Goal: Information Seeking & Learning: Learn about a topic

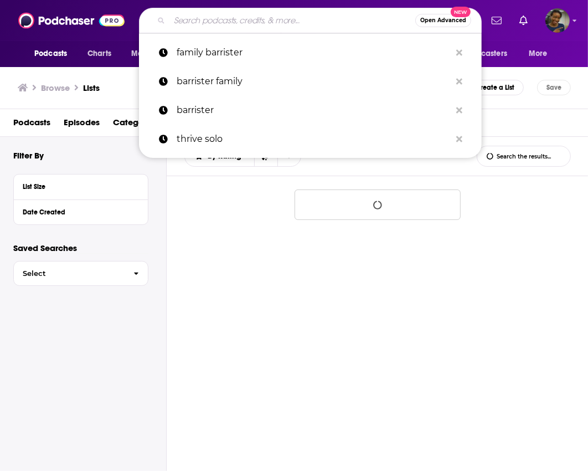
click at [242, 23] on input "Search podcasts, credits, & more..." at bounding box center [292, 21] width 246 height 18
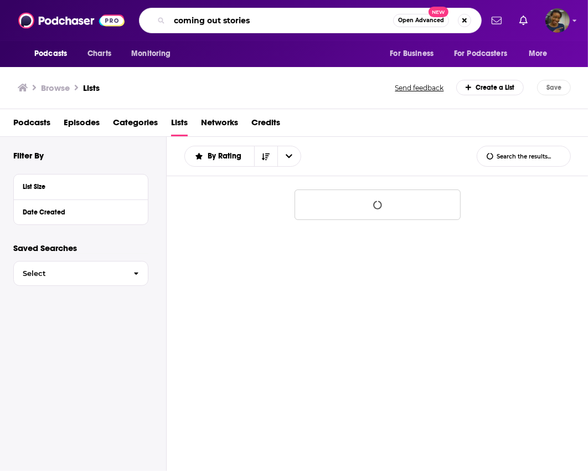
type input "coming out stories"
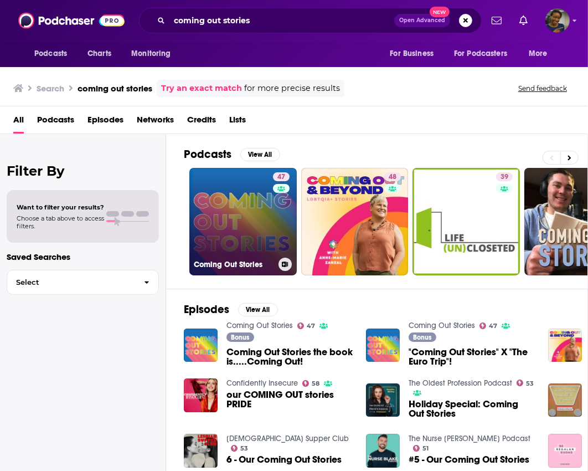
click at [268, 235] on link "47 Coming Out Stories" at bounding box center [242, 221] width 107 height 107
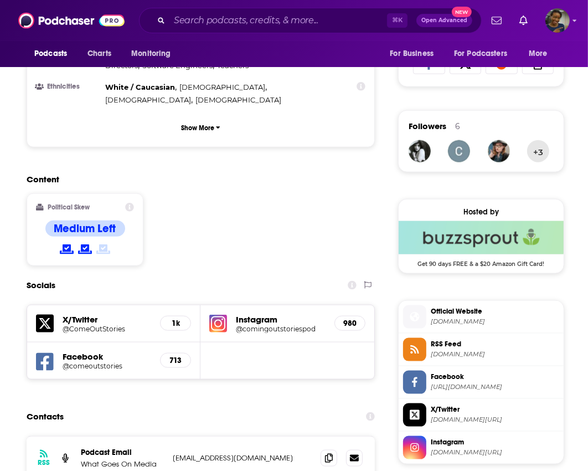
scroll to position [809, 0]
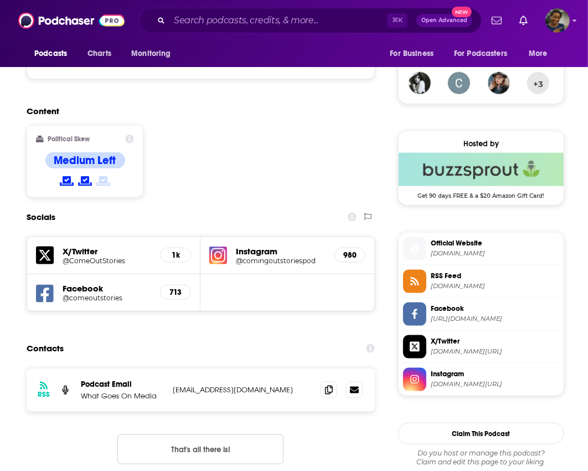
click at [270, 30] on div "⌘ K Open Advanced New" at bounding box center [310, 20] width 343 height 25
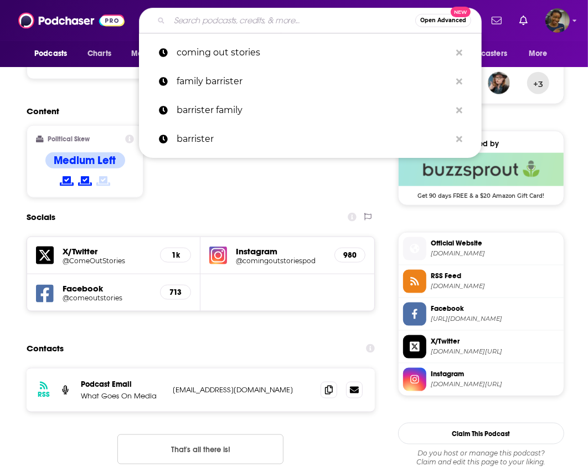
click at [270, 25] on input "Search podcasts, credits, & more..." at bounding box center [292, 21] width 246 height 18
type input "t"
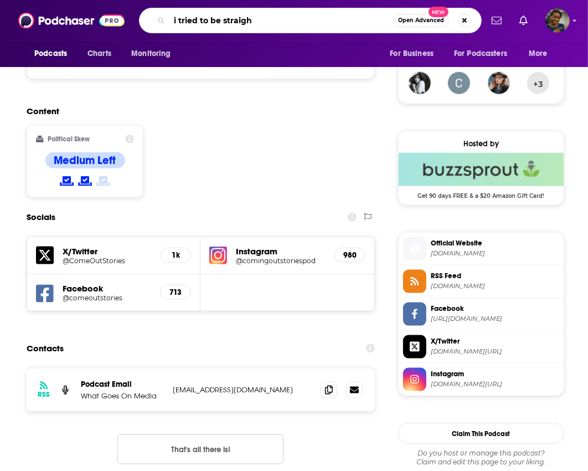
type input "i tried to be straight"
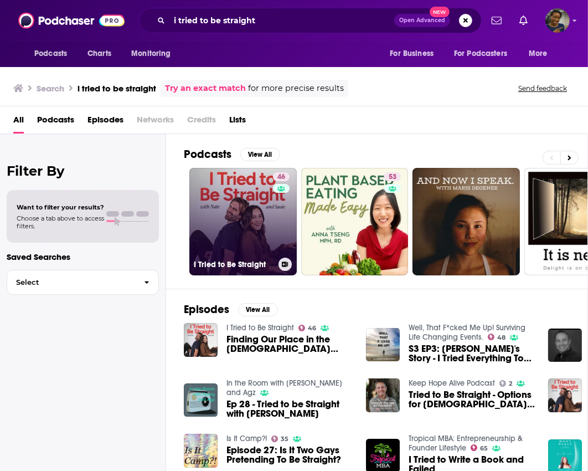
click at [256, 234] on link "46 I Tried to Be Straight" at bounding box center [242, 221] width 107 height 107
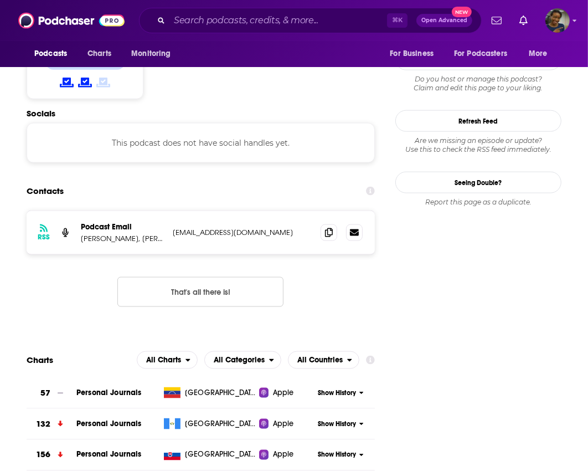
scroll to position [909, 0]
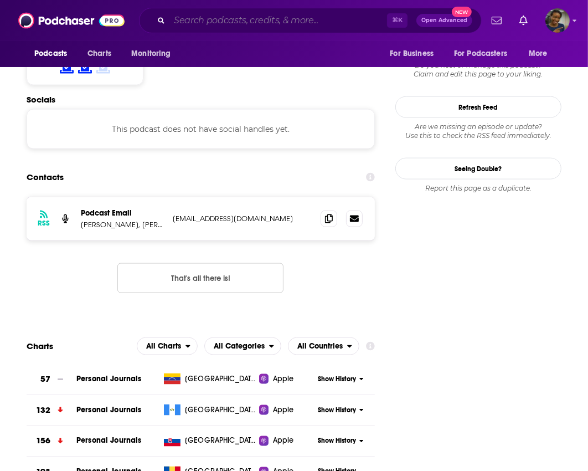
click at [285, 20] on input "Search podcasts, credits, & more..." at bounding box center [278, 21] width 218 height 18
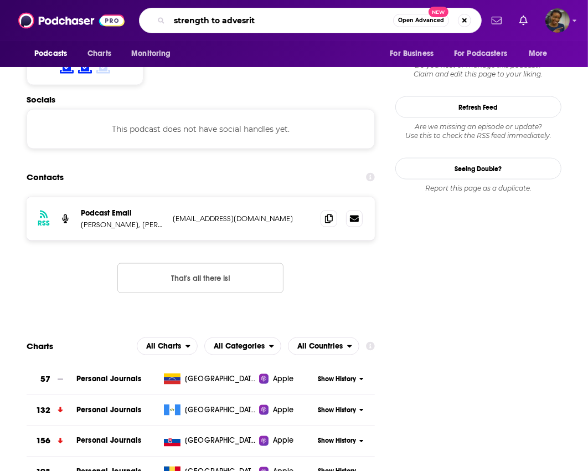
type input "strength to advesrity"
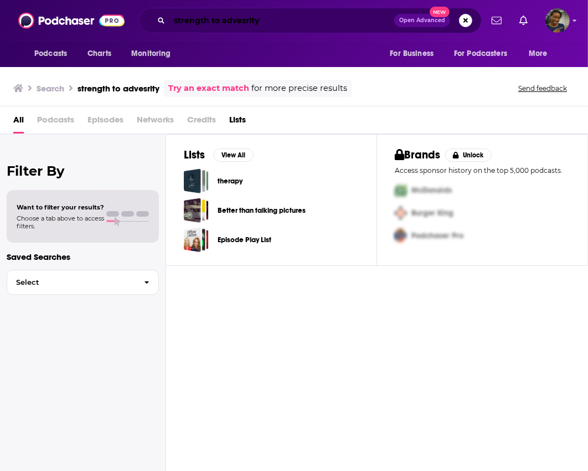
click at [242, 19] on input "strength to advesrity" at bounding box center [281, 21] width 225 height 18
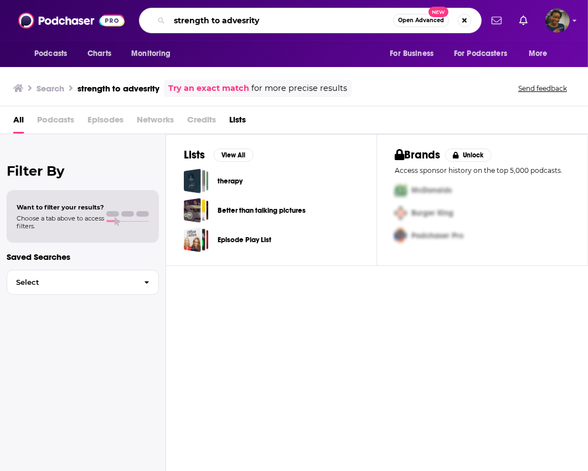
click at [242, 19] on input "strength to advesrity" at bounding box center [281, 21] width 224 height 18
type input "strength to adversity"
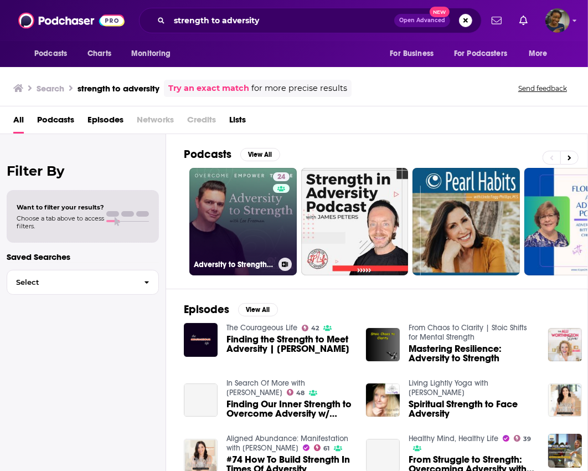
click at [226, 199] on link "24 Adversity to Strength with [PERSON_NAME]" at bounding box center [242, 221] width 107 height 107
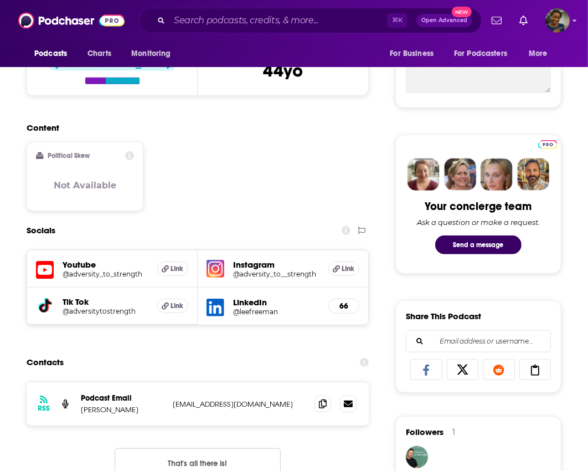
scroll to position [440, 0]
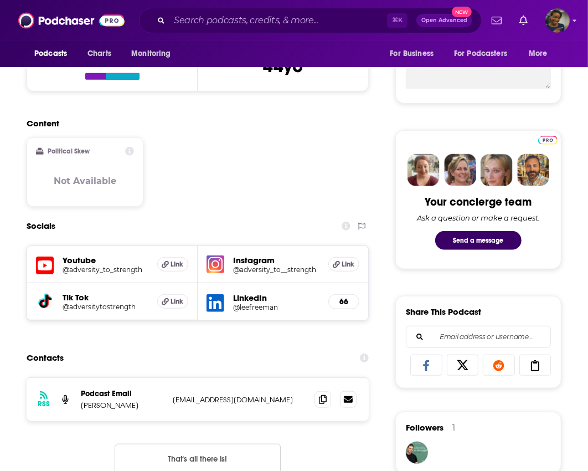
click at [77, 295] on h5 "Tik Tok" at bounding box center [106, 297] width 86 height 11
click at [179, 298] on span "Link" at bounding box center [177, 301] width 13 height 9
click at [138, 270] on h5 "@adversity_to_strength" at bounding box center [106, 269] width 86 height 8
click at [262, 266] on h5 "@adversity_to__strength" at bounding box center [276, 269] width 86 height 8
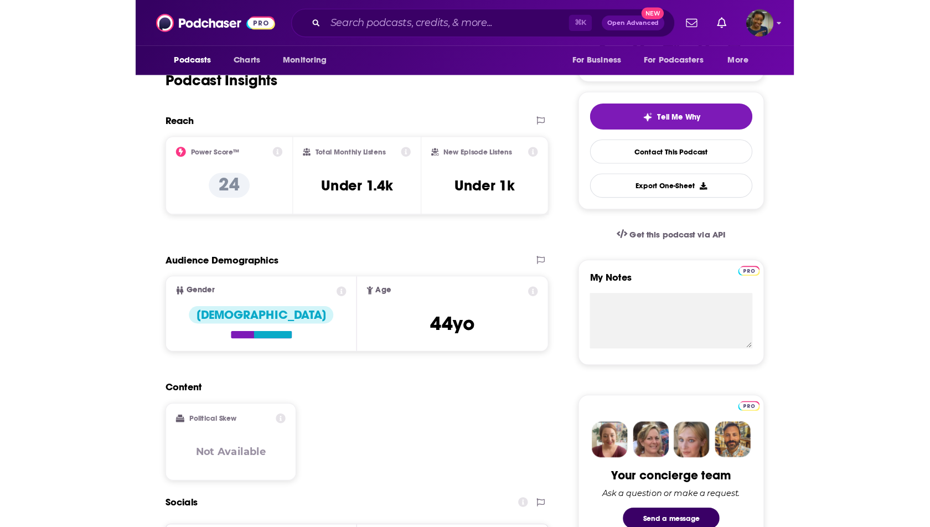
scroll to position [0, 0]
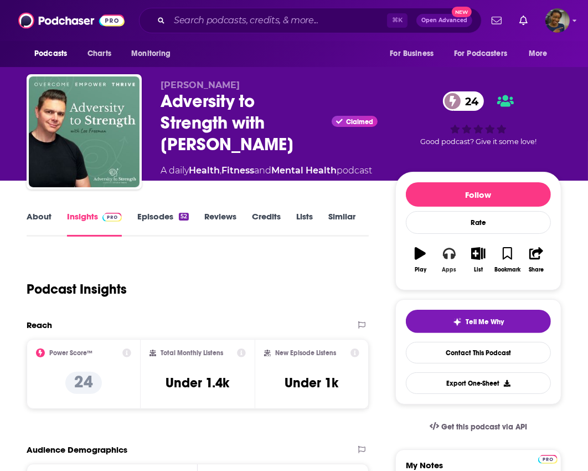
click at [447, 260] on button "Apps" at bounding box center [449, 260] width 29 height 40
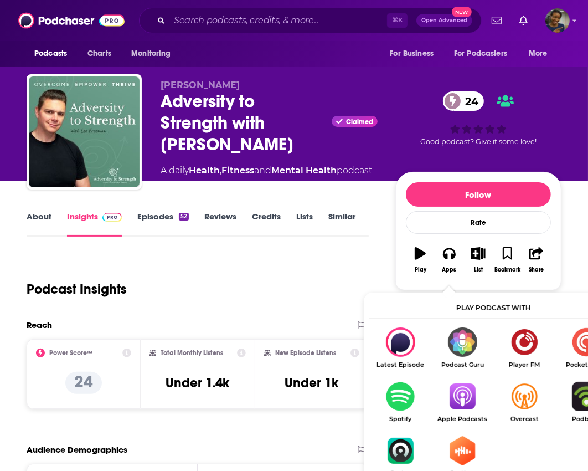
click at [460, 390] on img "Show Listen On dropdown" at bounding box center [462, 395] width 62 height 29
